Goal: Task Accomplishment & Management: Manage account settings

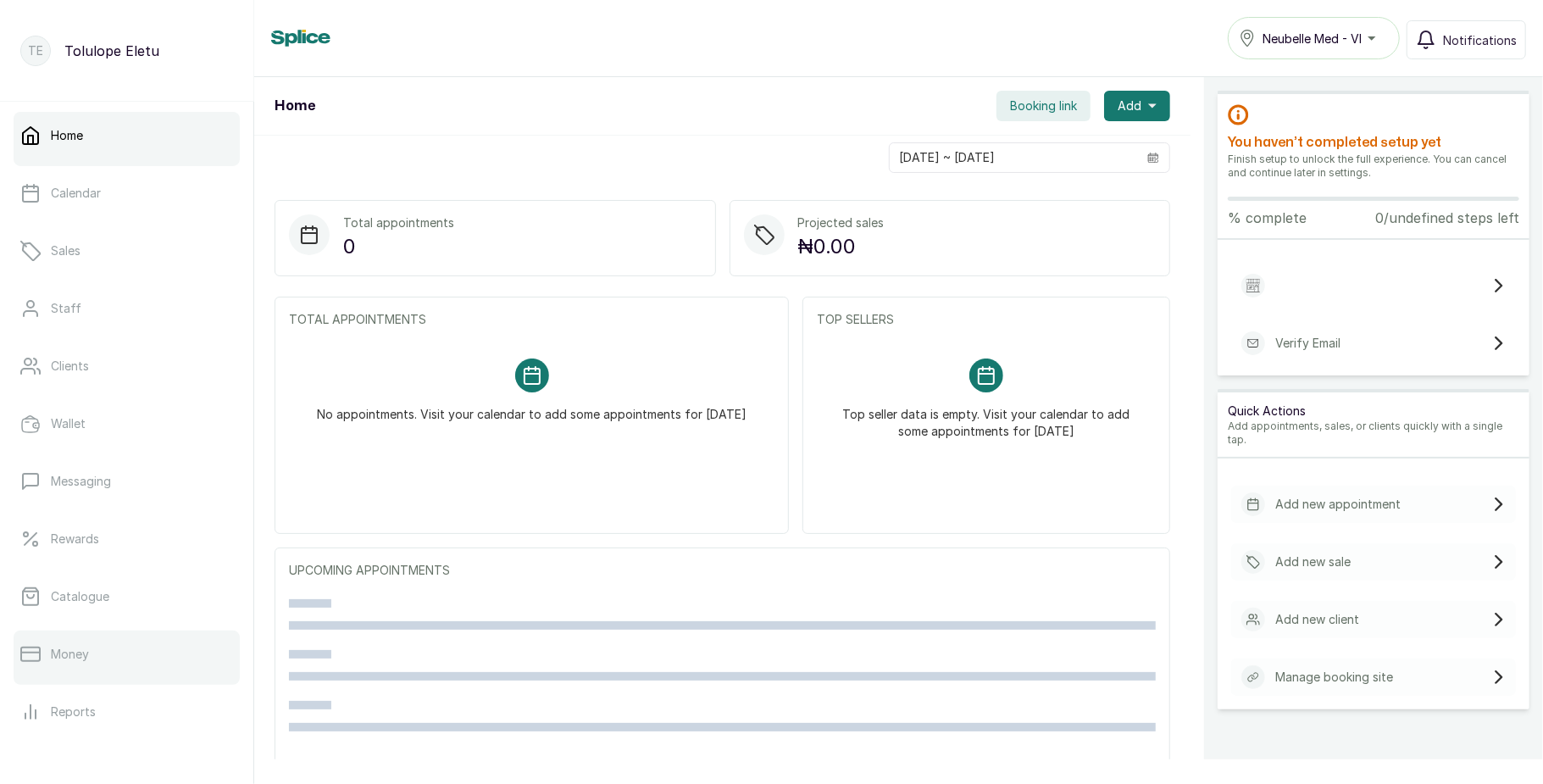
scroll to position [190, 0]
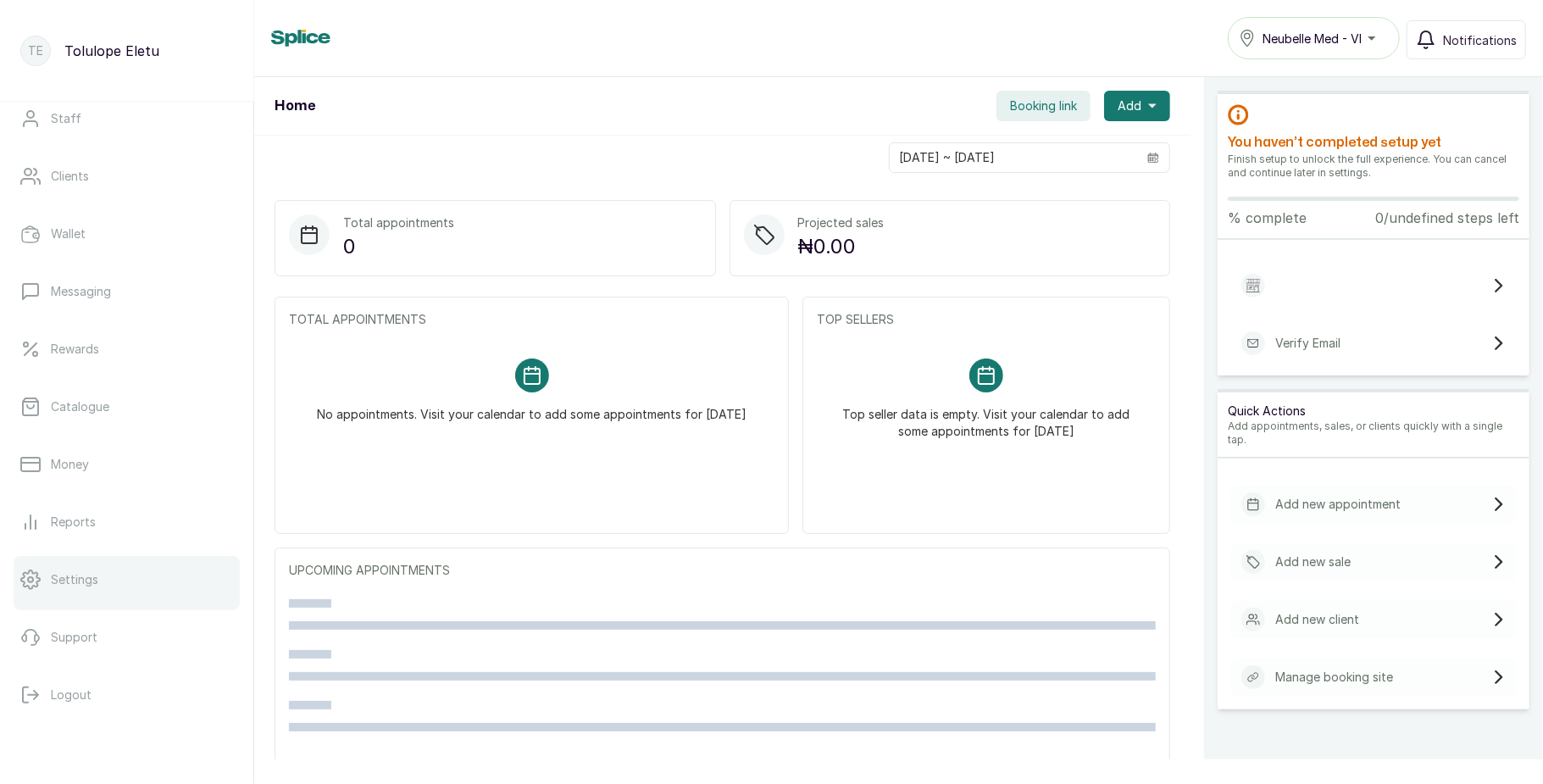
click at [127, 582] on link "Settings" at bounding box center [126, 579] width 227 height 47
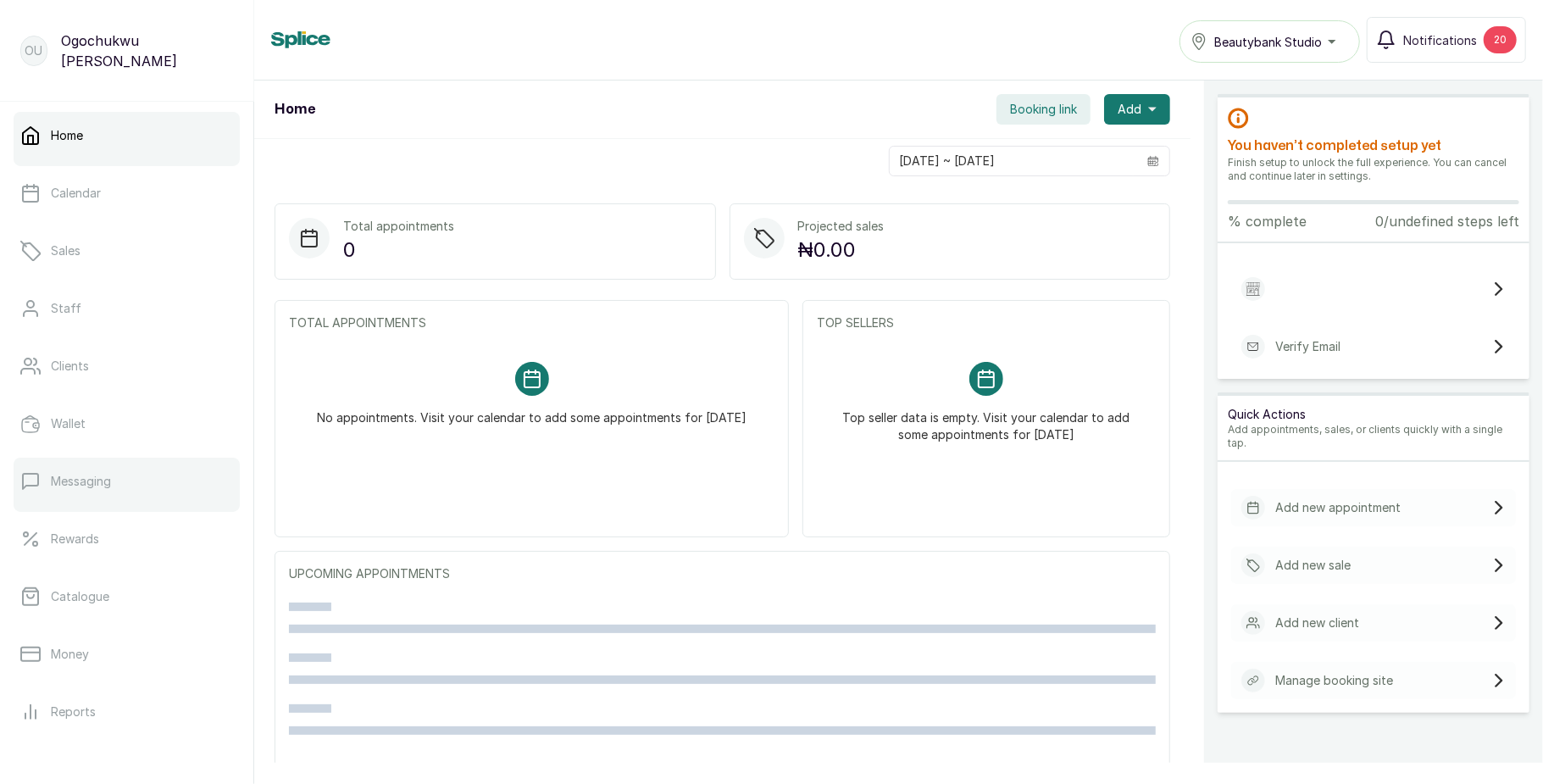
scroll to position [190, 0]
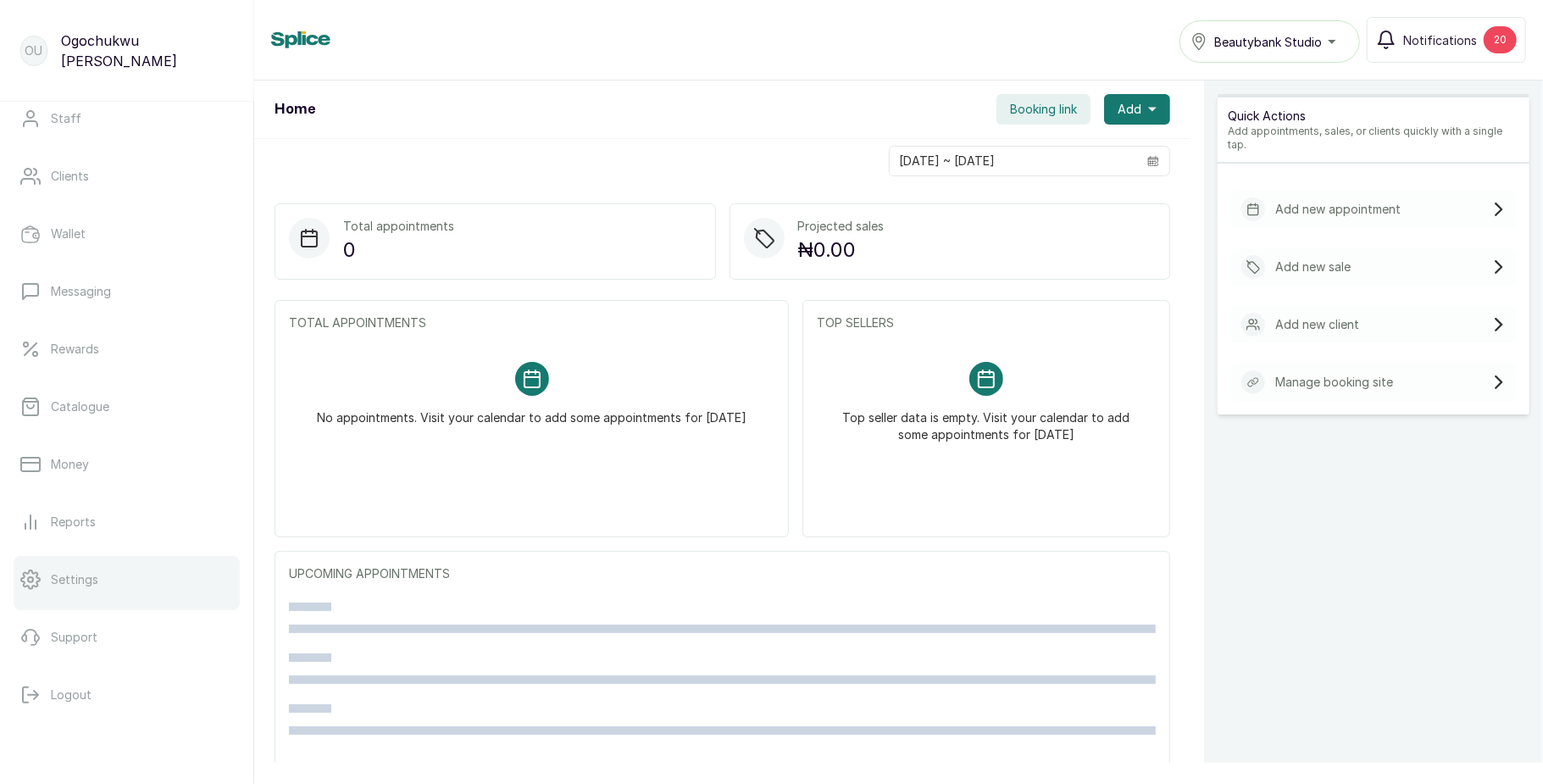
click at [93, 571] on p "Settings" at bounding box center [74, 579] width 47 height 17
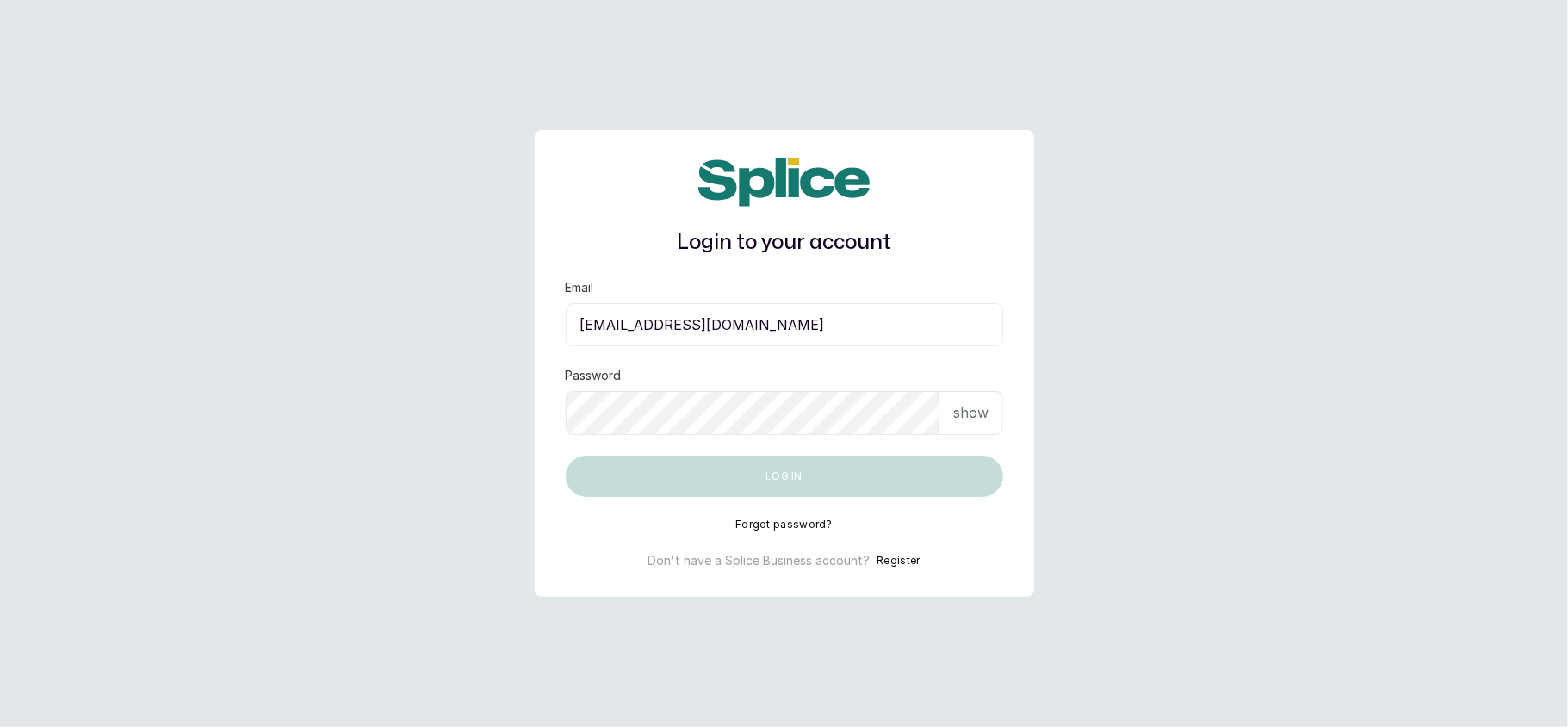
type input "[EMAIL_ADDRESS][DOMAIN_NAME]"
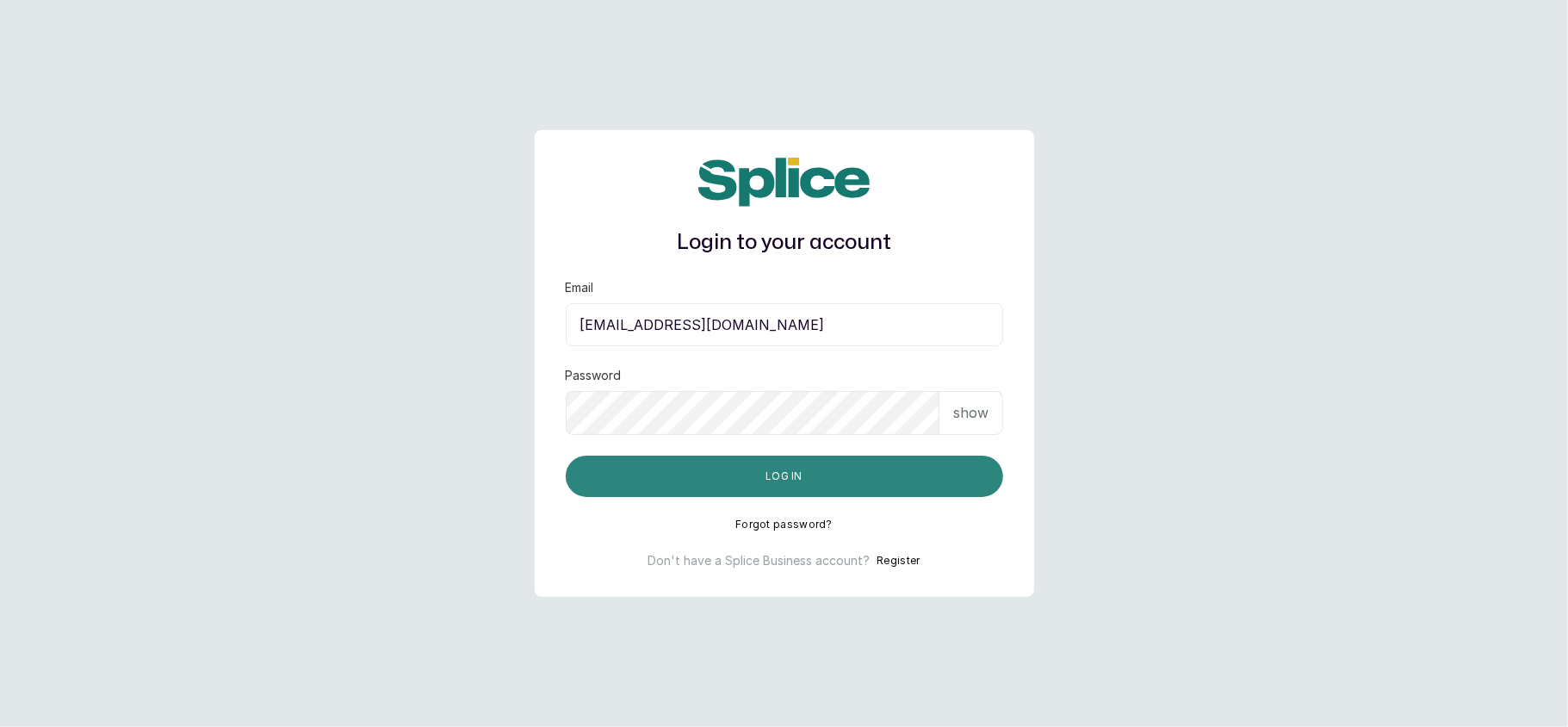
click at [703, 470] on button "Log in" at bounding box center [784, 477] width 438 height 42
